Goal: Check status: Check status

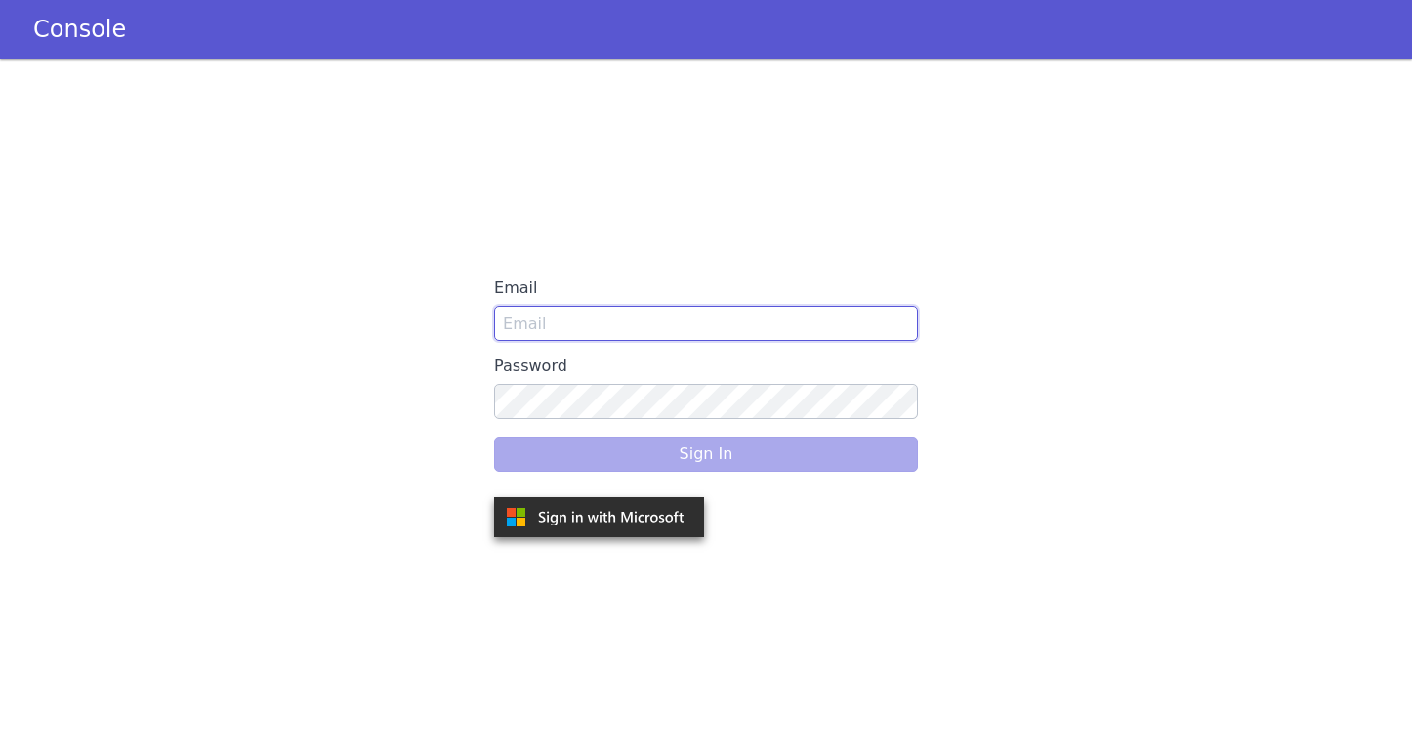
click at [640, 322] on input "Email" at bounding box center [706, 323] width 424 height 35
type input "vipul@skit.ai"
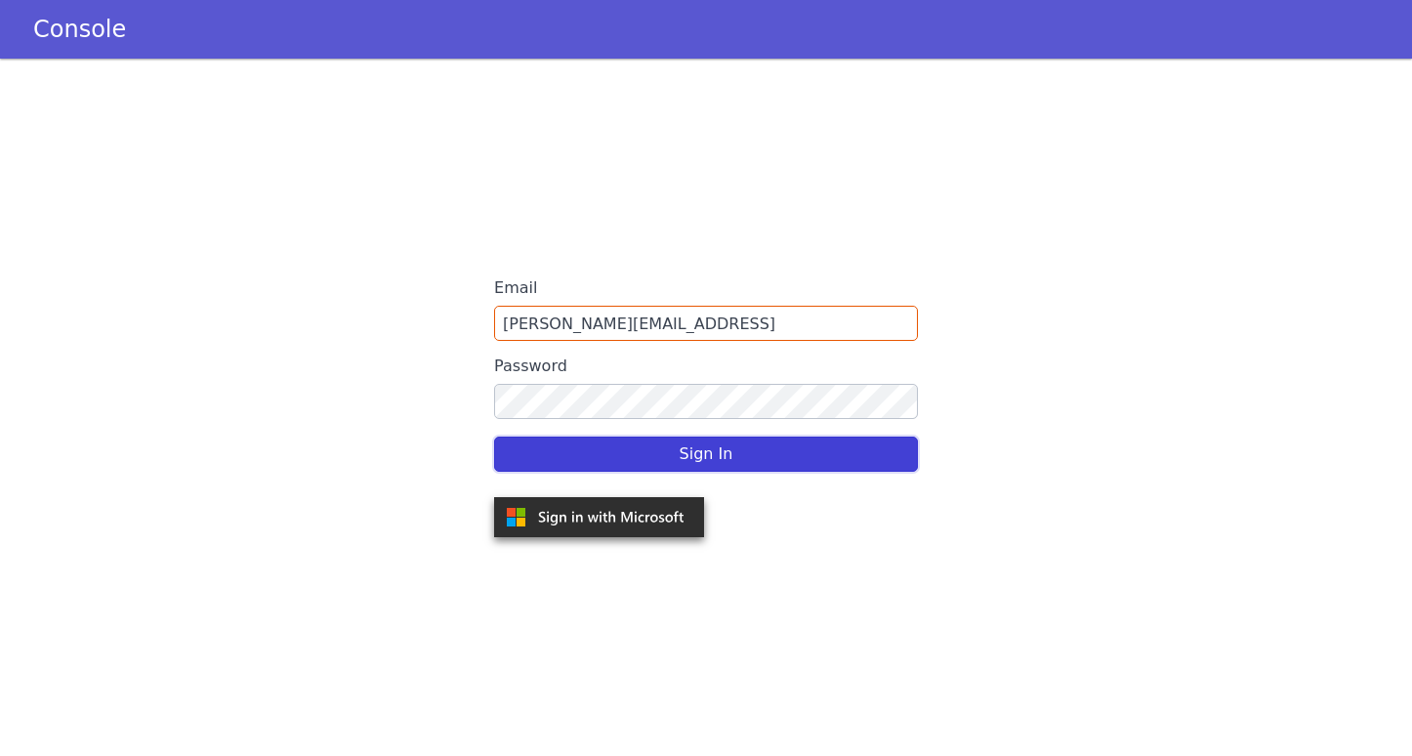
click at [655, 465] on button "Sign In" at bounding box center [706, 454] width 424 height 35
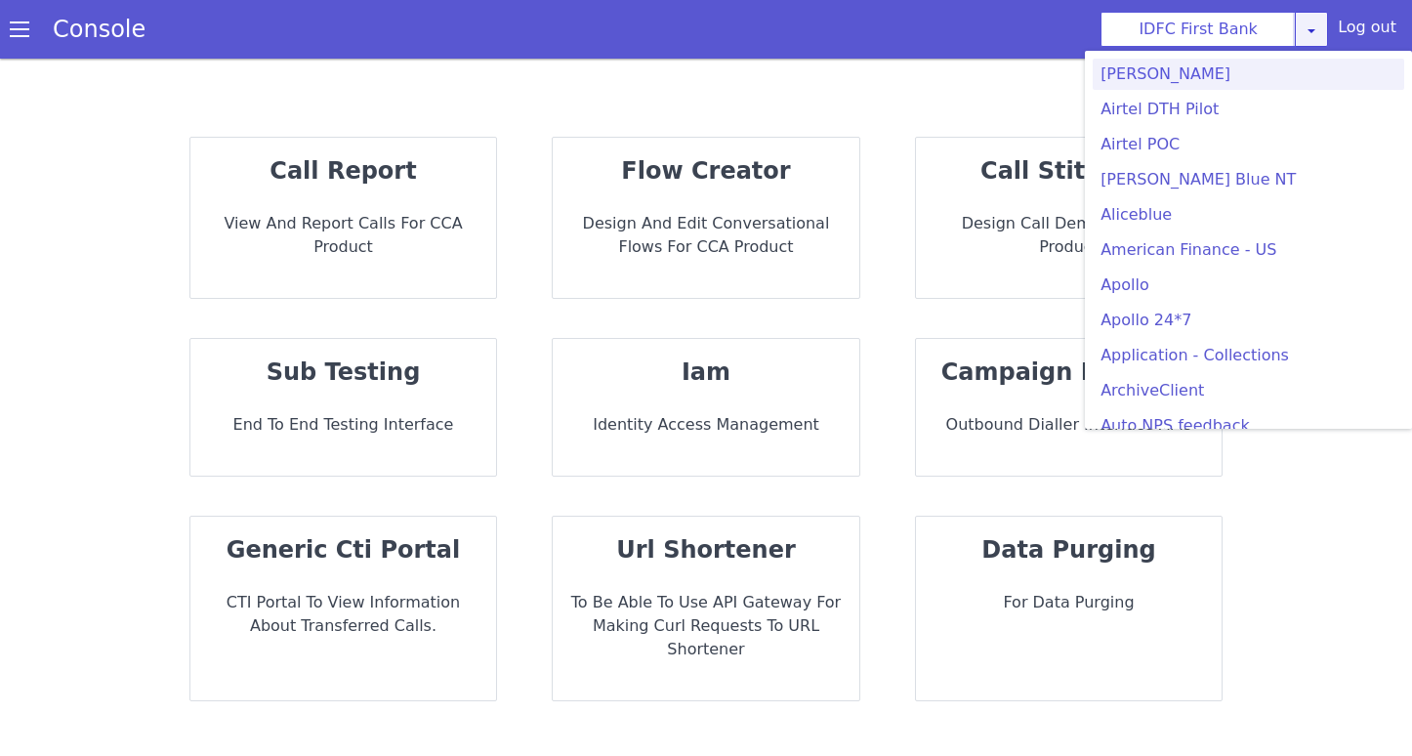
click at [1319, 38] on link at bounding box center [1311, 29] width 33 height 35
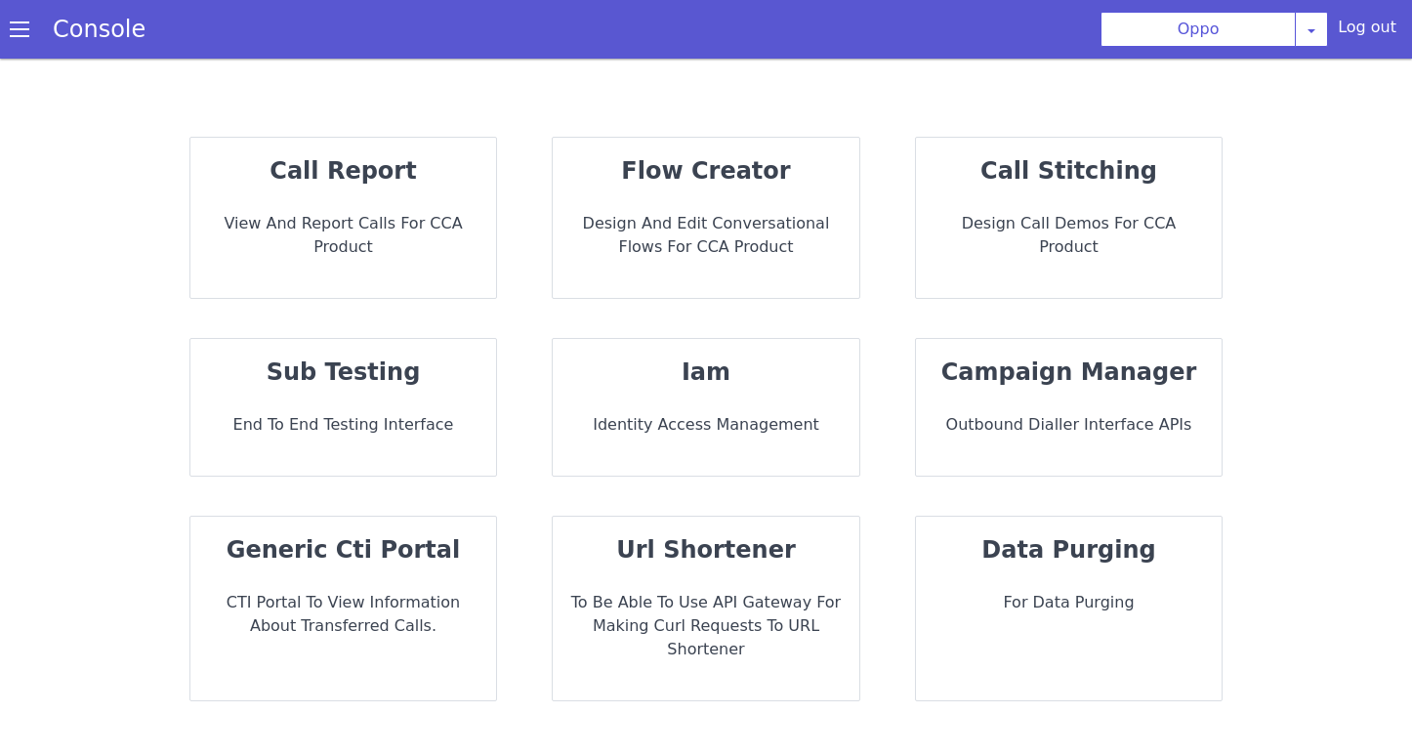
click at [298, 226] on p "View and report calls for CCA Product" at bounding box center [343, 235] width 275 height 47
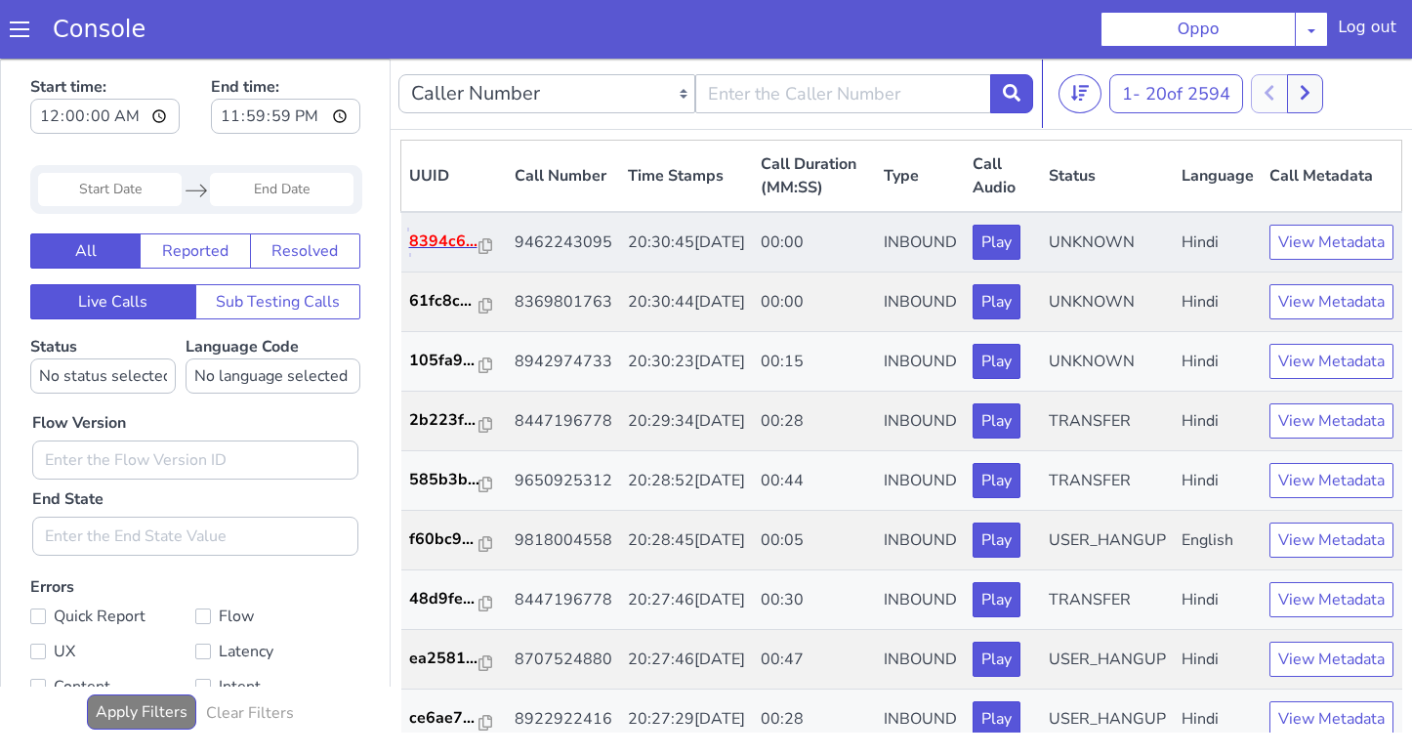
click at [428, 236] on p "8394c6..." at bounding box center [444, 241] width 70 height 23
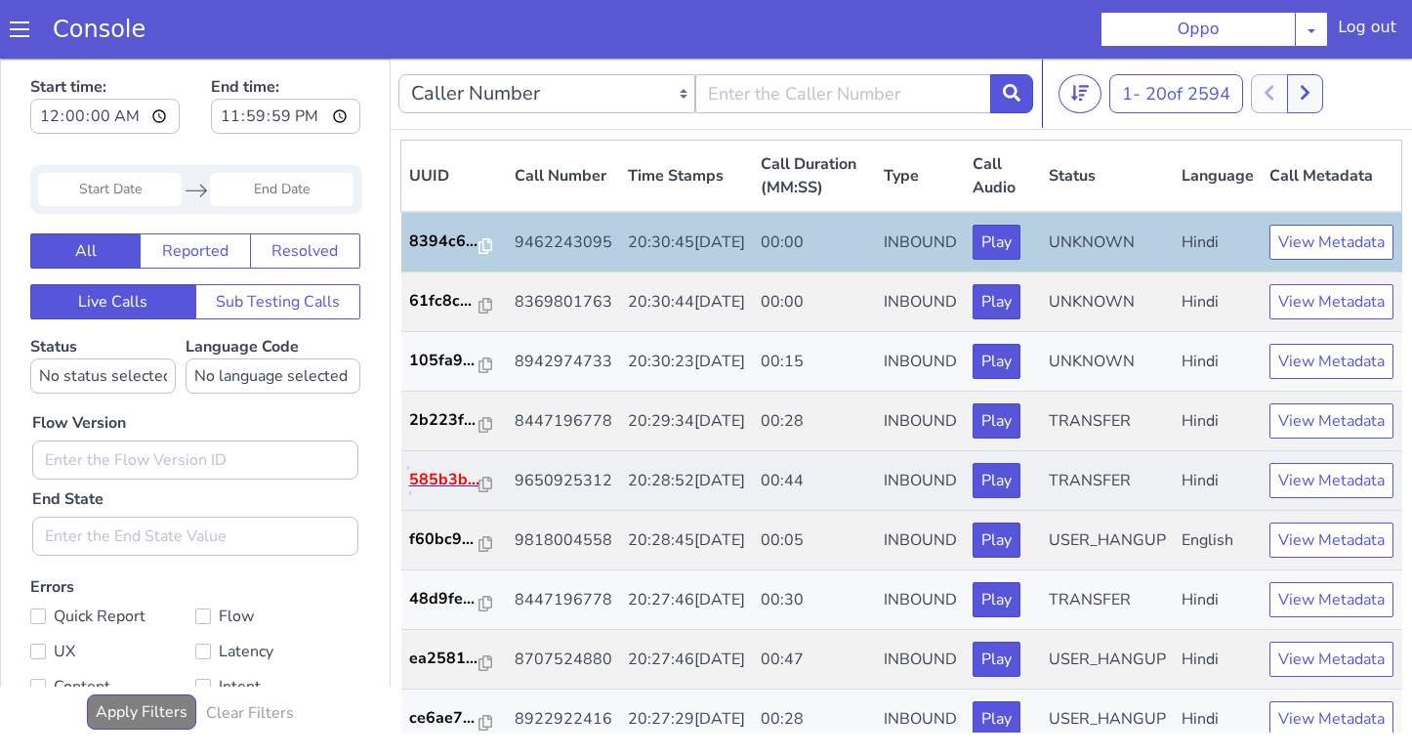
click at [451, 491] on p "585b3b..." at bounding box center [444, 479] width 70 height 23
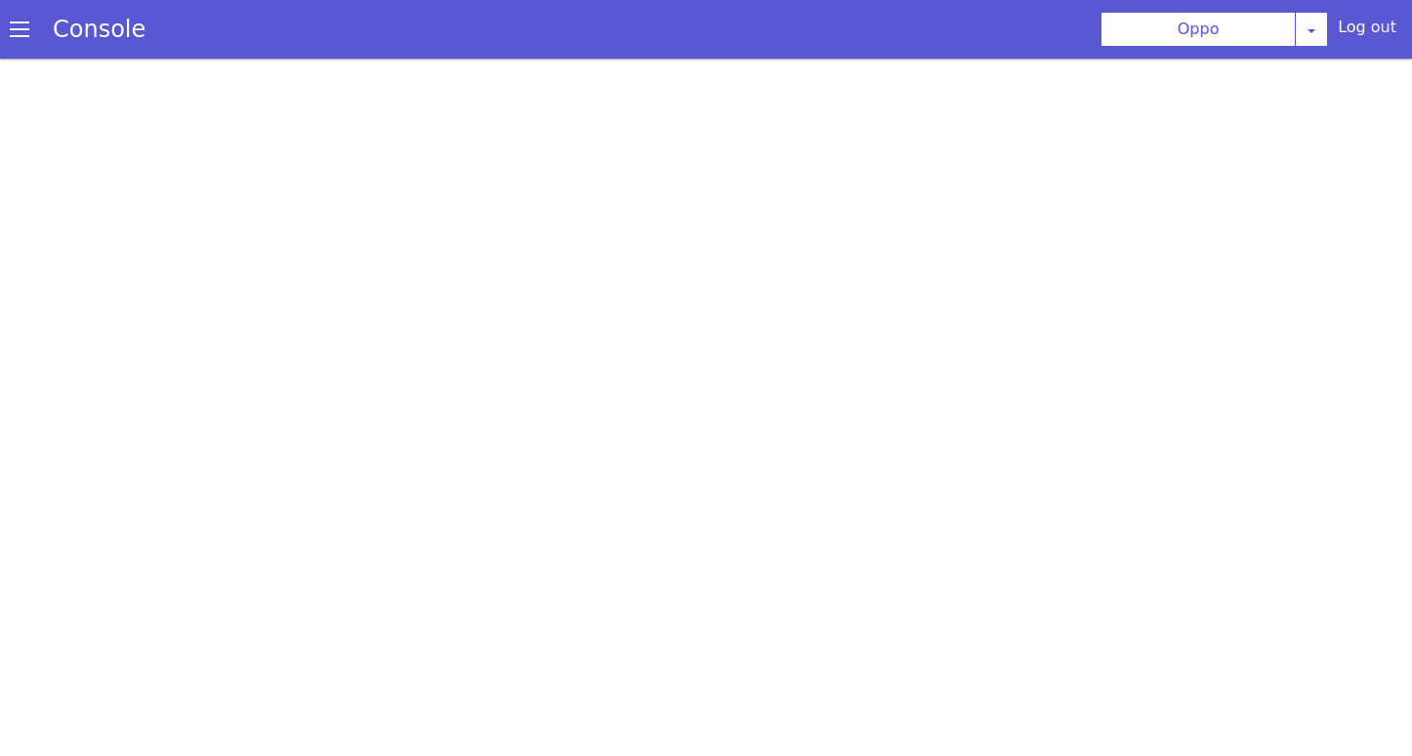
scroll to position [6, 0]
